Goal: Task Accomplishment & Management: Manage account settings

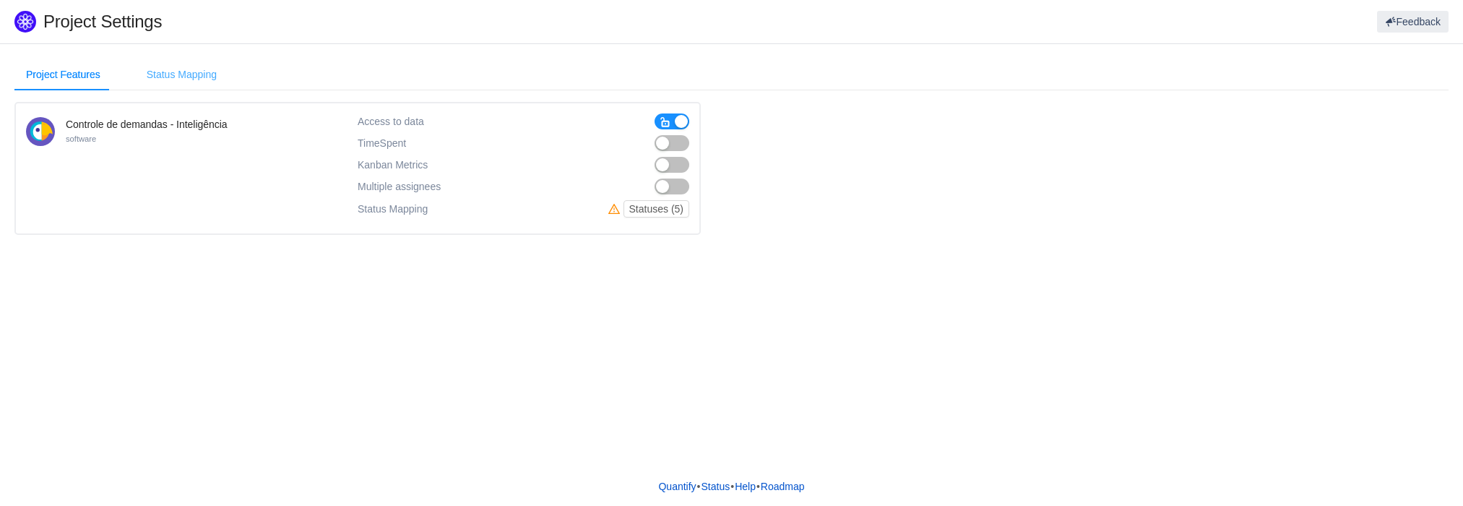
click at [160, 74] on div "Status Mapping" at bounding box center [181, 75] width 93 height 33
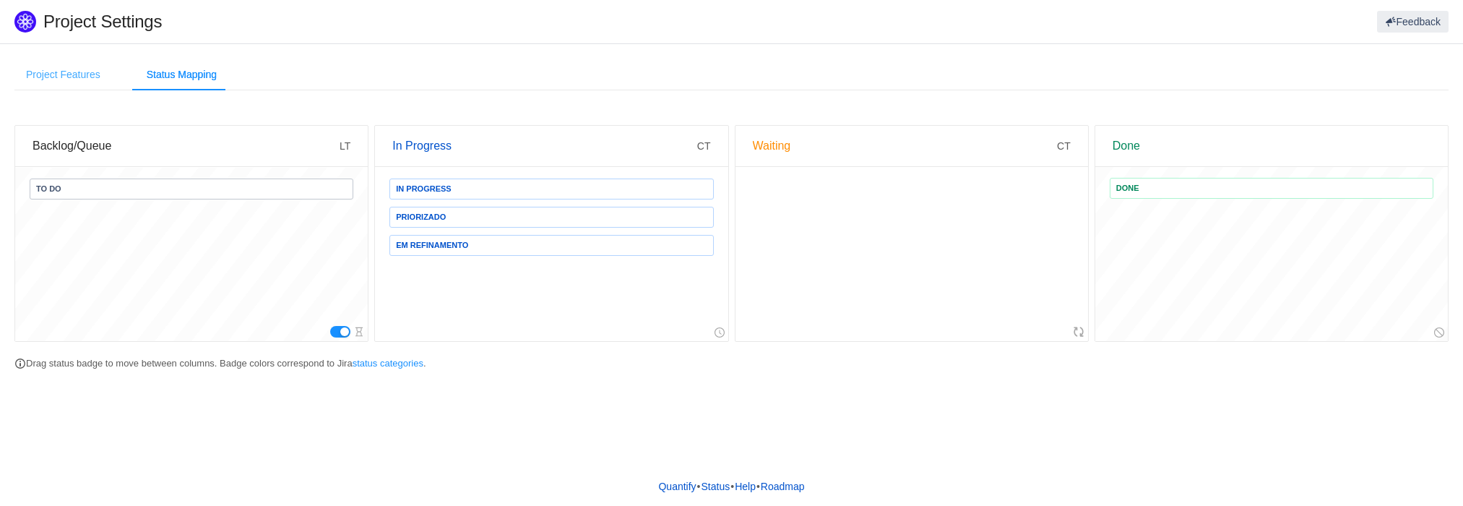
click at [65, 72] on div "Project Features" at bounding box center [63, 75] width 98 height 33
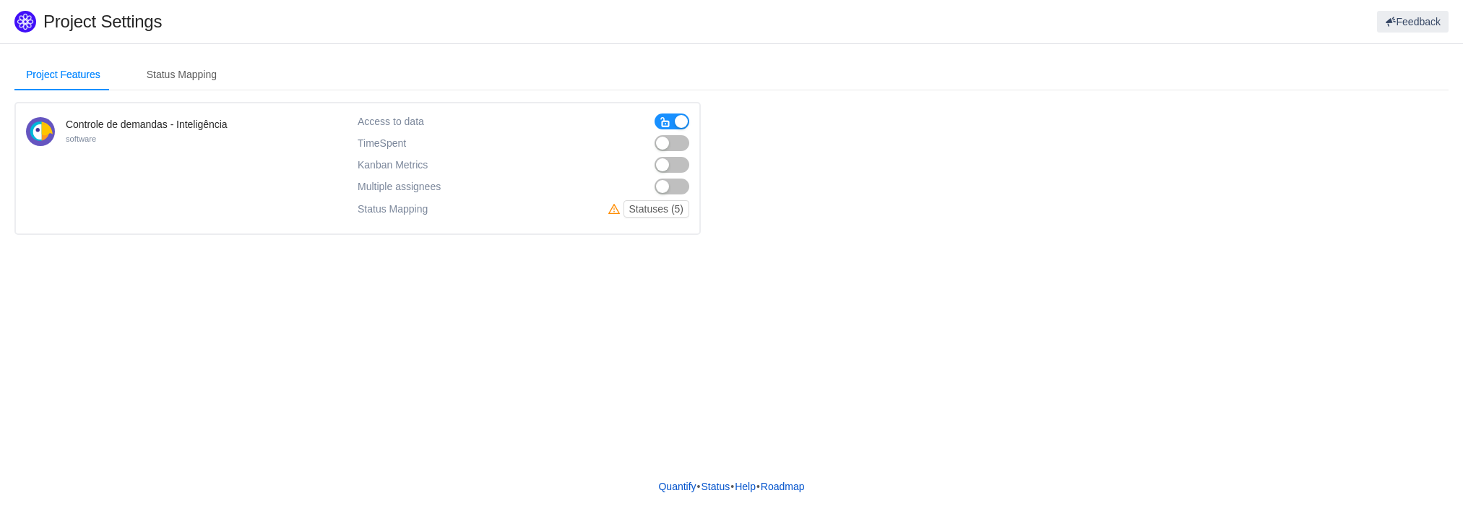
click at [668, 165] on button "button" at bounding box center [672, 165] width 35 height 16
click at [153, 69] on div "Status Mapping" at bounding box center [181, 75] width 93 height 33
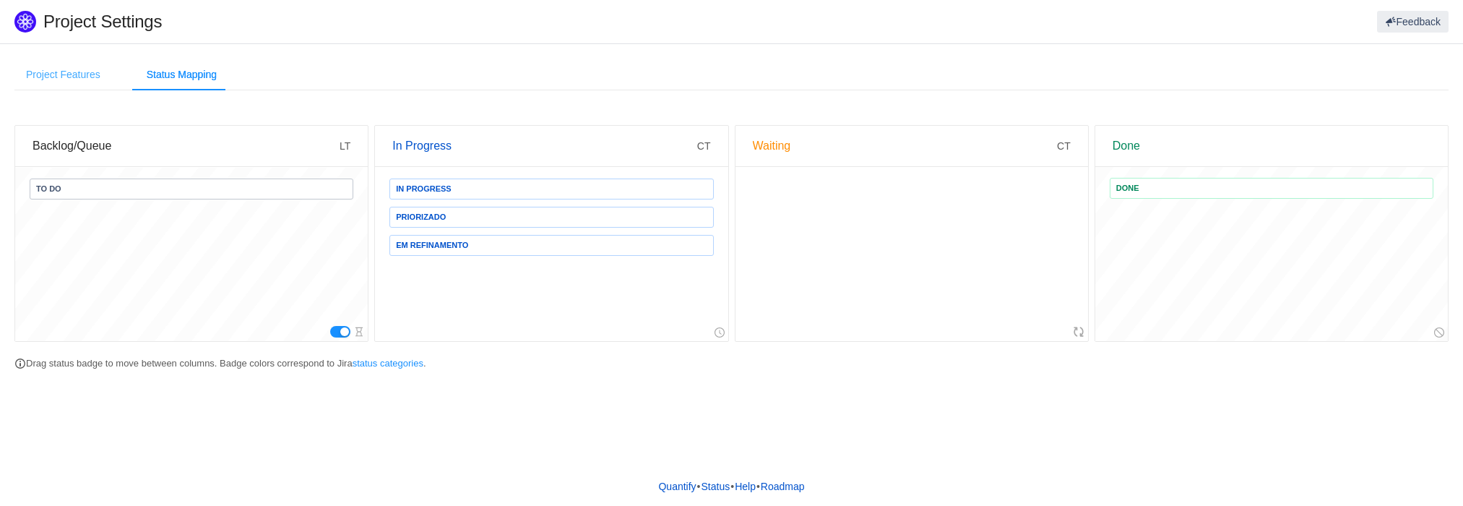
click at [59, 74] on div "Project Features" at bounding box center [63, 75] width 98 height 33
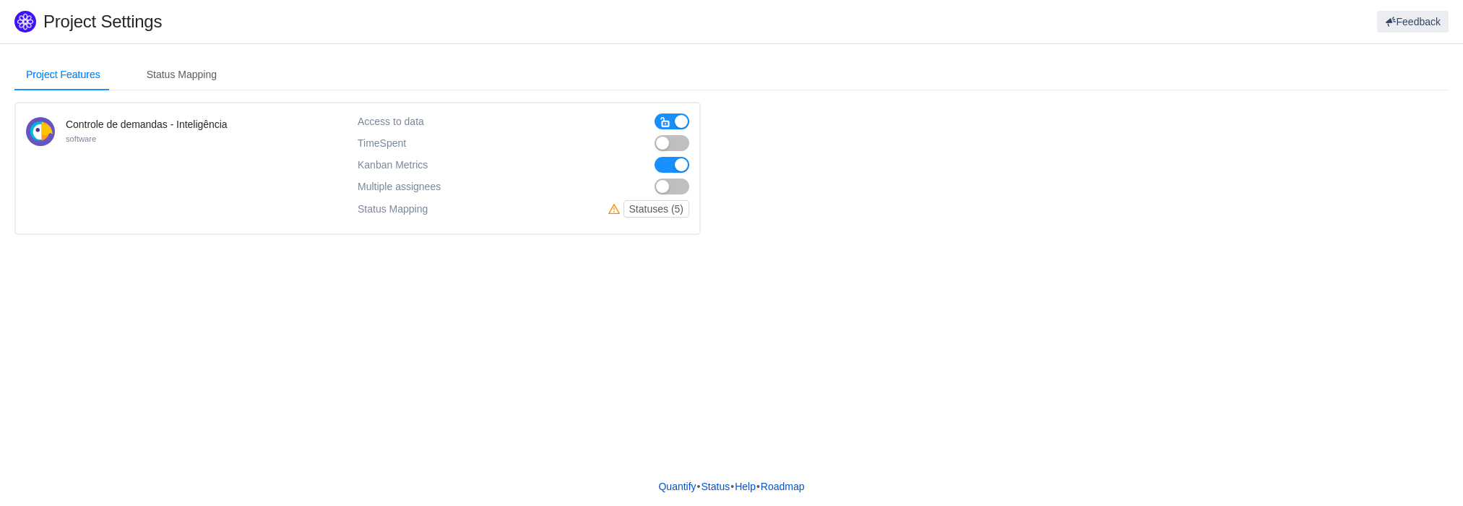
click at [660, 186] on button "button" at bounding box center [672, 186] width 35 height 16
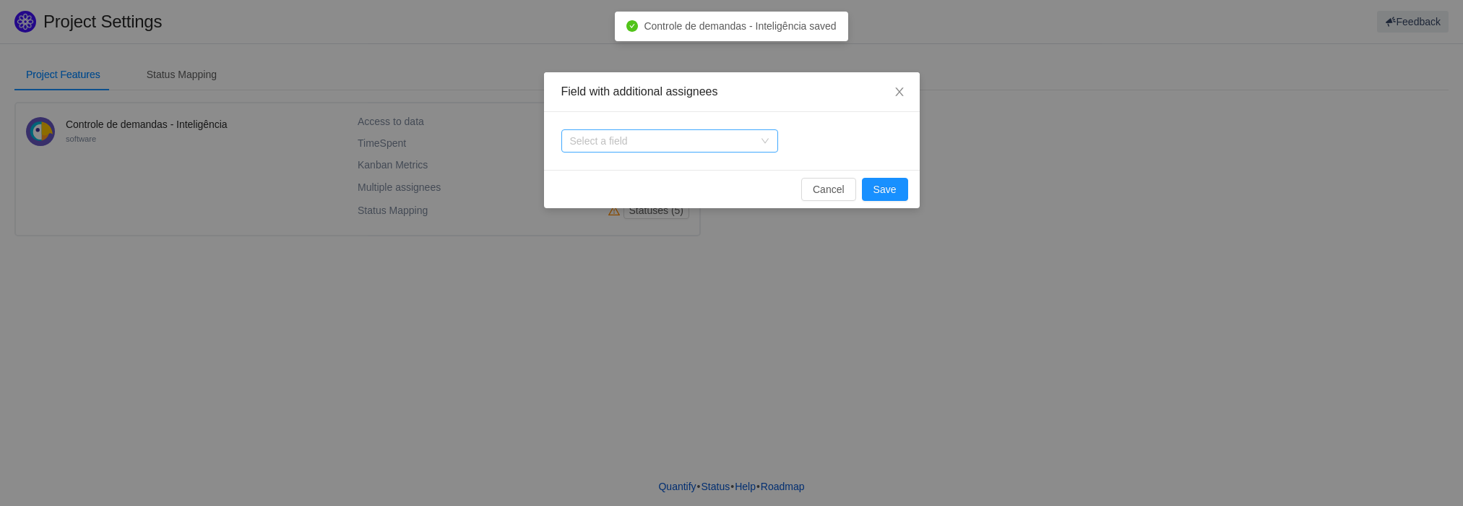
click at [750, 141] on div "Select a field" at bounding box center [662, 141] width 184 height 14
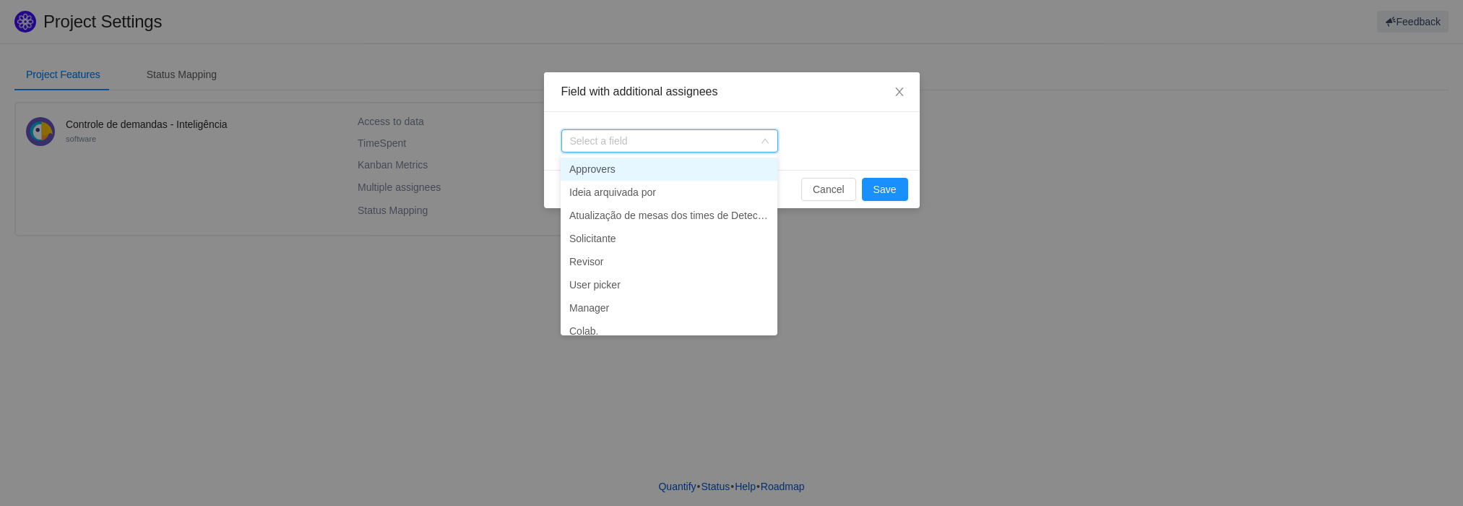
click at [750, 141] on input at bounding box center [665, 141] width 190 height 22
click at [912, 81] on span "Close" at bounding box center [899, 92] width 40 height 40
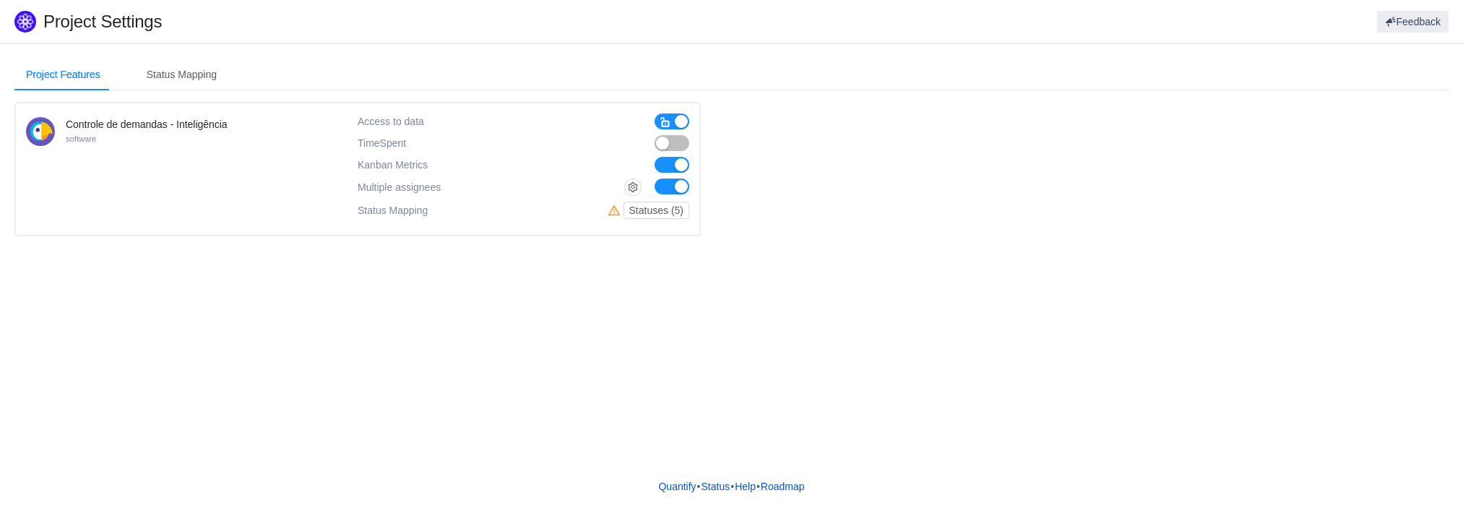
click at [679, 176] on div "Access to data TimeSpent TimeSpent Kanban Metrics Kanban Metrics Multiple assig…" at bounding box center [524, 168] width 332 height 111
click at [681, 188] on button "button" at bounding box center [672, 186] width 35 height 16
click at [665, 143] on button "button" at bounding box center [672, 143] width 35 height 16
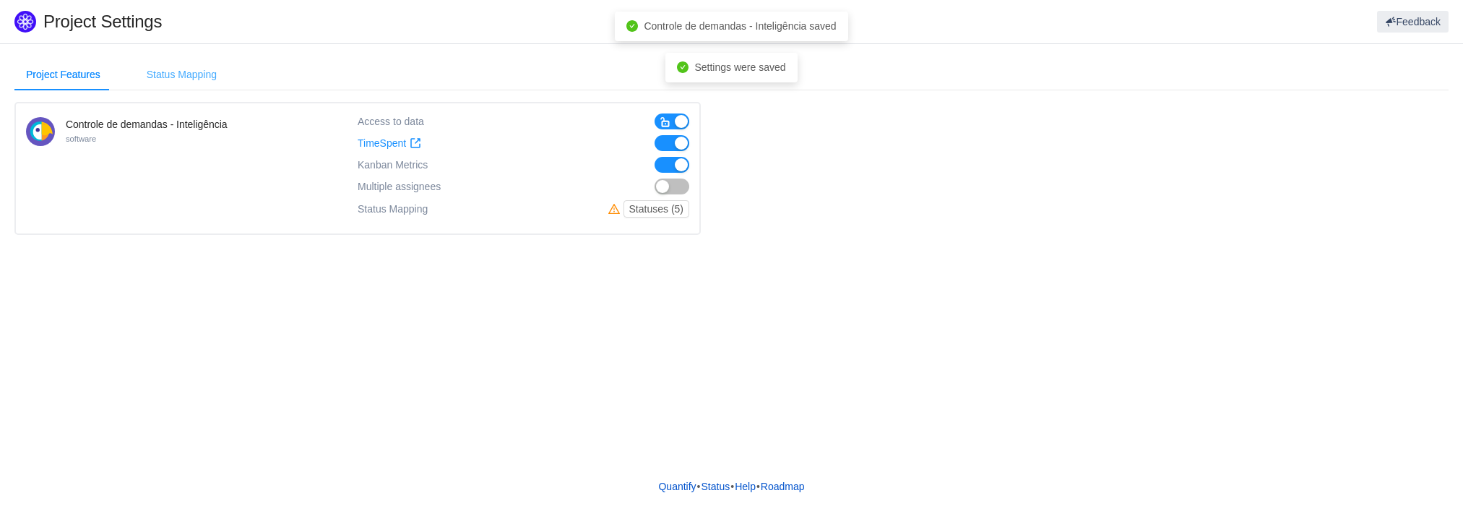
click at [183, 71] on div "Status Mapping" at bounding box center [181, 75] width 93 height 33
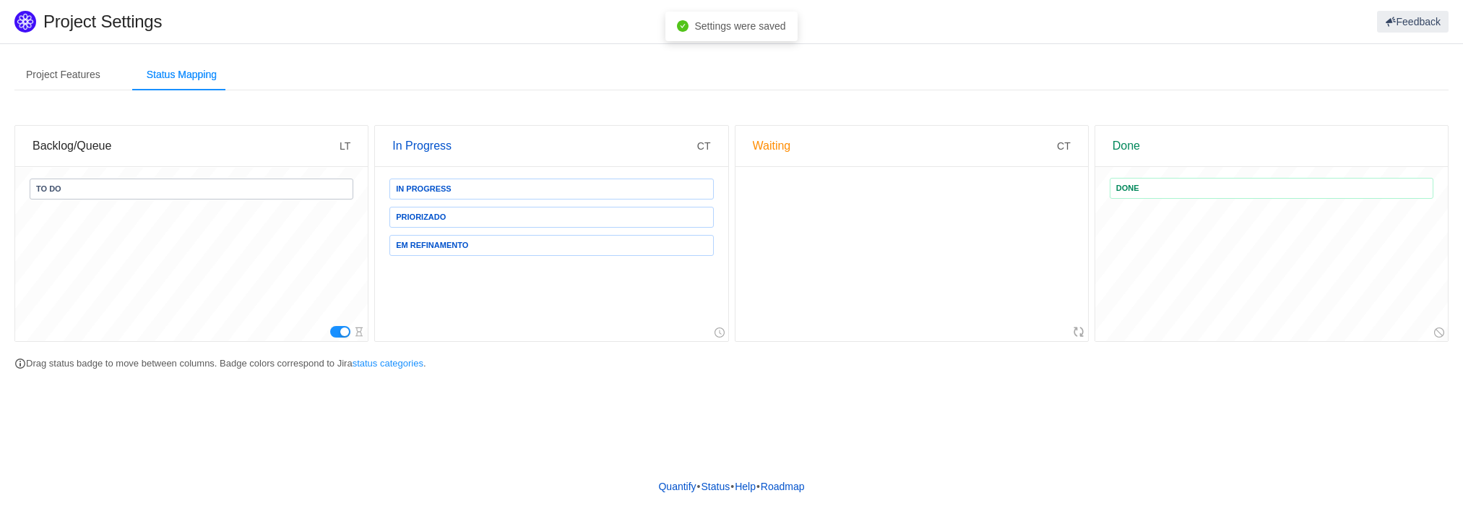
click at [634, 194] on span "In Progress" at bounding box center [551, 188] width 324 height 21
click at [519, 194] on span "In Progress" at bounding box center [551, 188] width 324 height 21
click at [58, 72] on div "Project Features" at bounding box center [63, 75] width 98 height 33
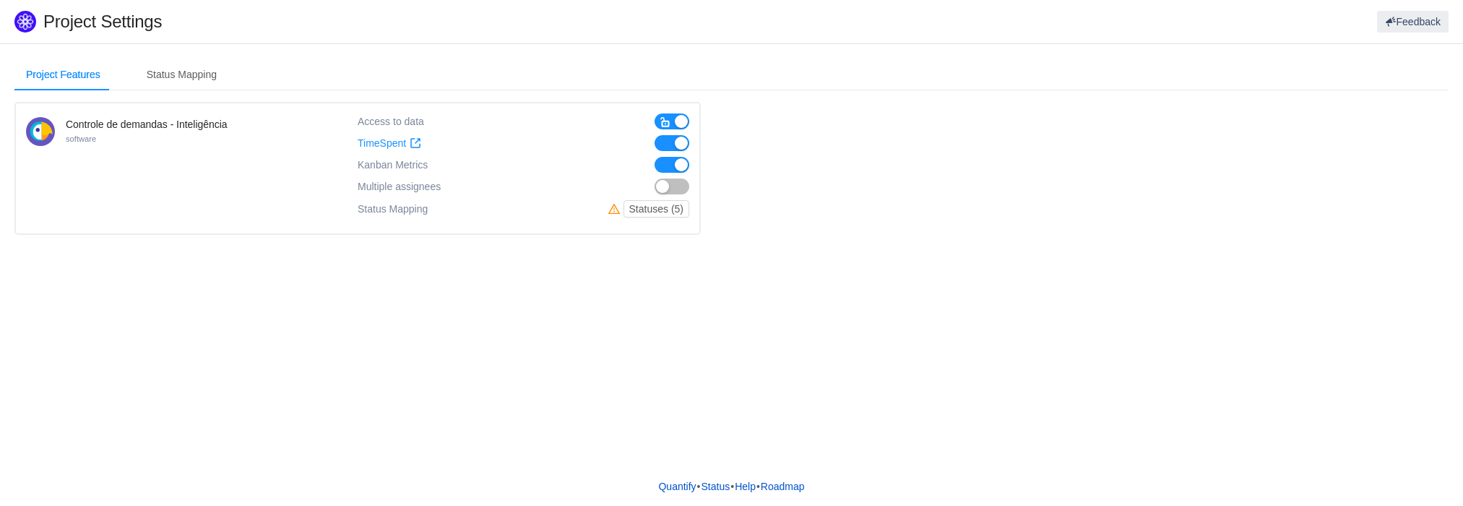
click at [677, 121] on button "button" at bounding box center [672, 121] width 35 height 16
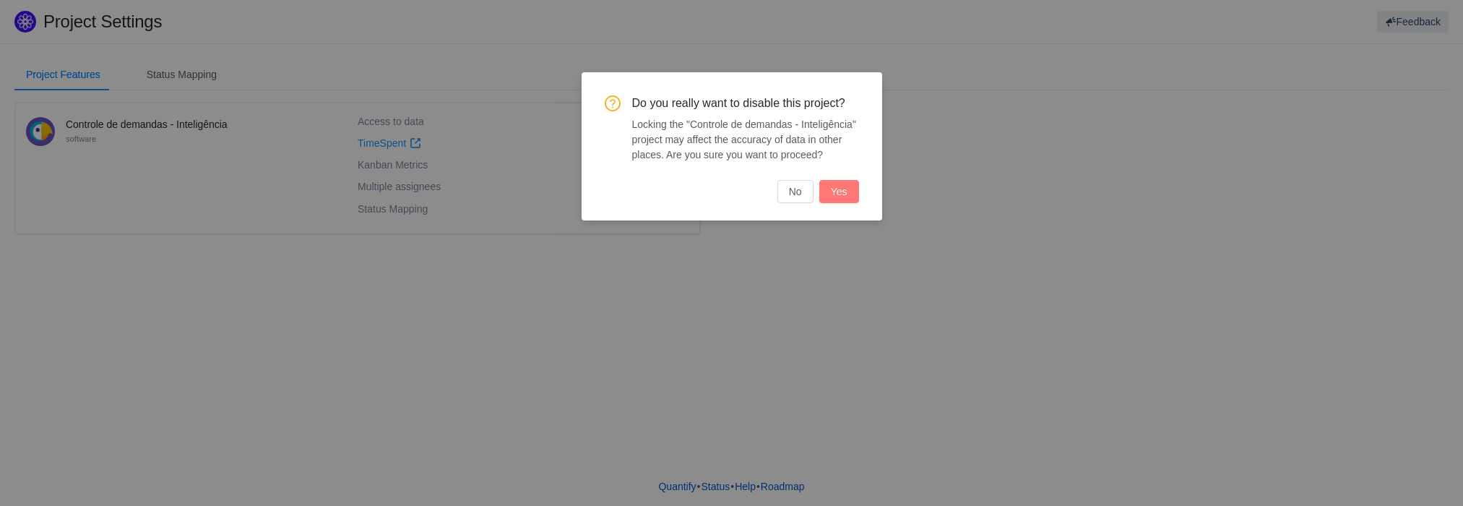
click at [840, 189] on button "Yes" at bounding box center [839, 191] width 40 height 23
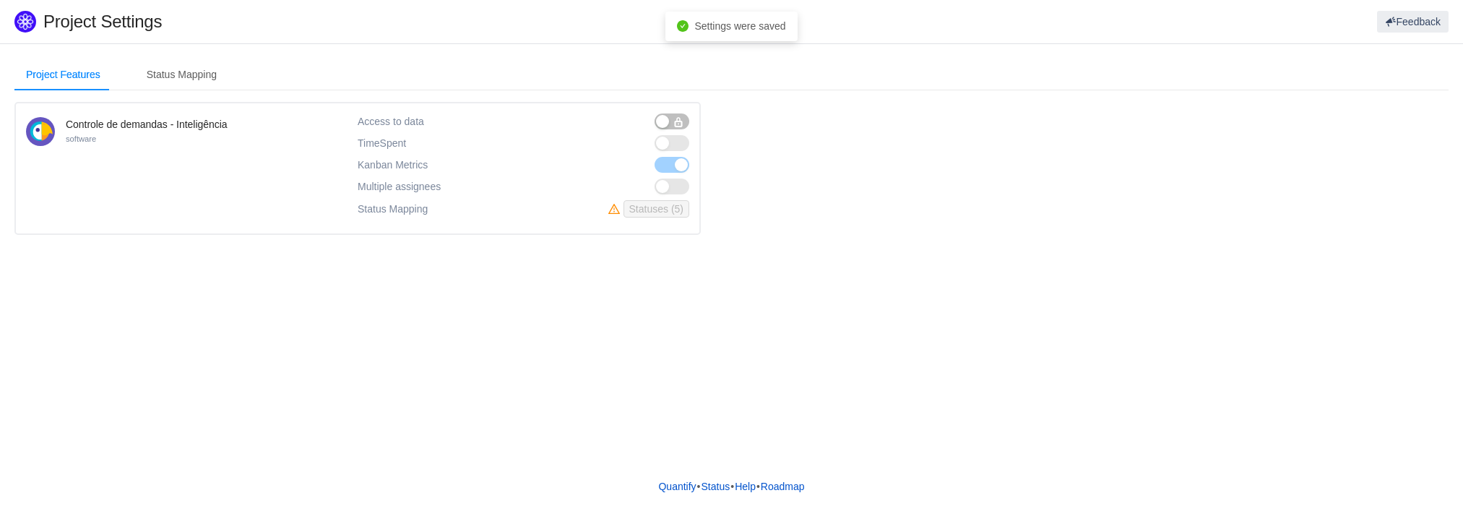
click at [670, 122] on button "button" at bounding box center [672, 121] width 35 height 16
click at [678, 143] on button "button" at bounding box center [672, 143] width 35 height 16
click at [681, 158] on button "button" at bounding box center [672, 165] width 35 height 16
click at [396, 447] on div "Project Features Status Mapping Controle de demandas - Inteligência software Ac…" at bounding box center [731, 254] width 1463 height 423
